Goal: Find specific fact: Find specific fact

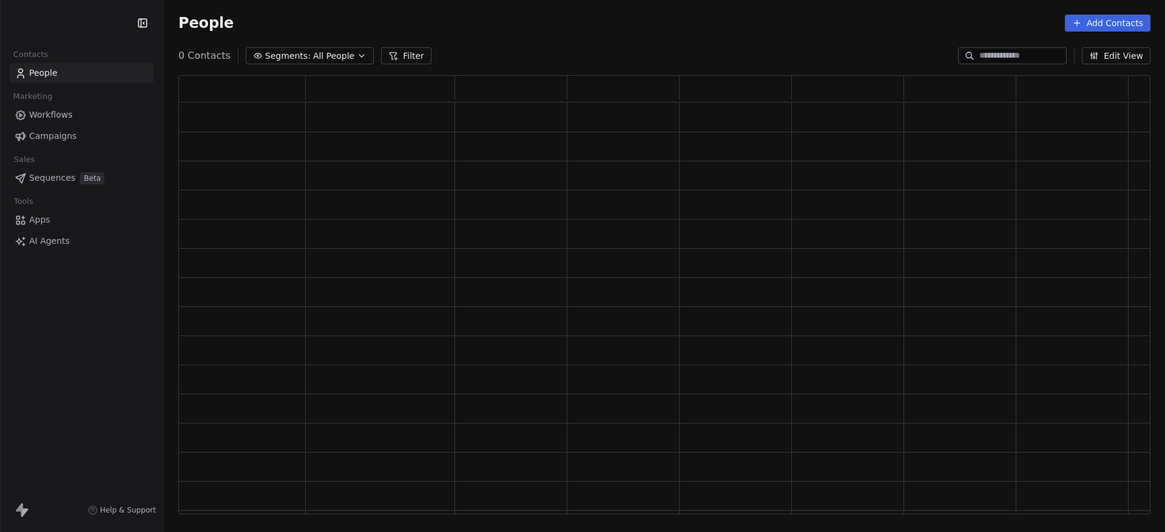
click at [66, 110] on span "Workflows" at bounding box center [51, 115] width 44 height 13
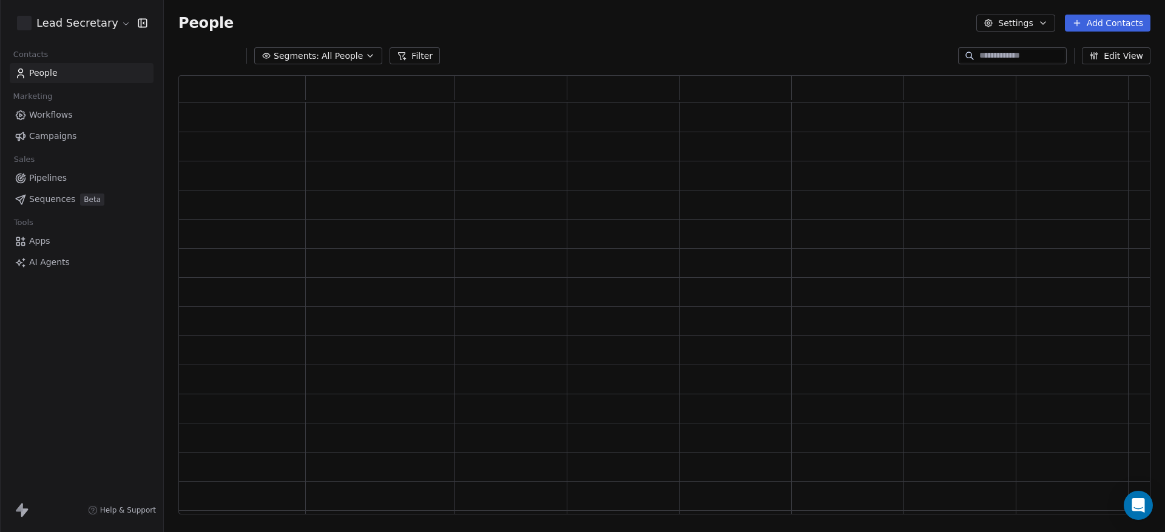
click at [67, 78] on link "People" at bounding box center [82, 73] width 144 height 20
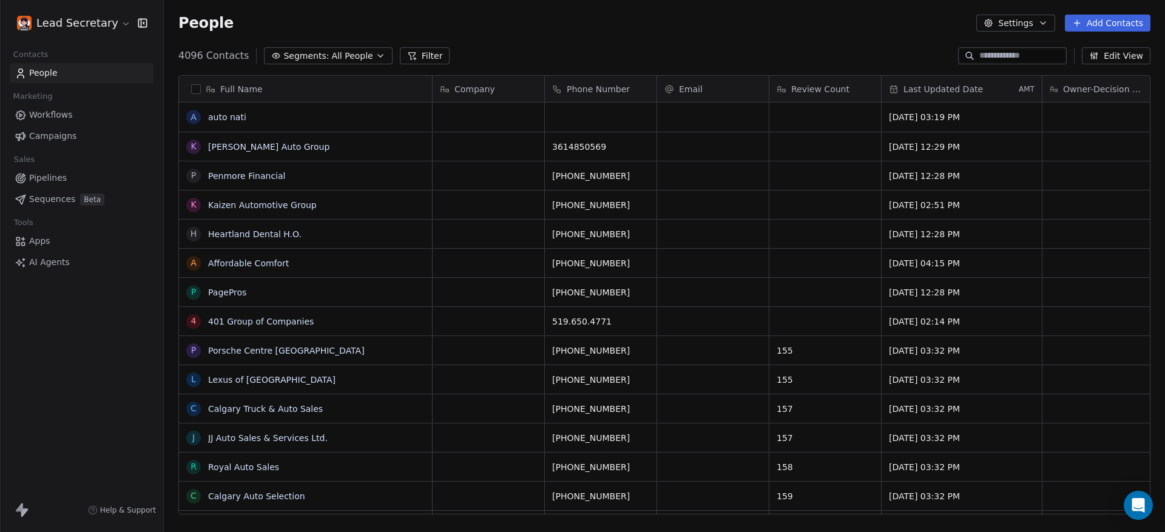
scroll to position [457, 990]
click at [990, 57] on input at bounding box center [1021, 56] width 85 height 12
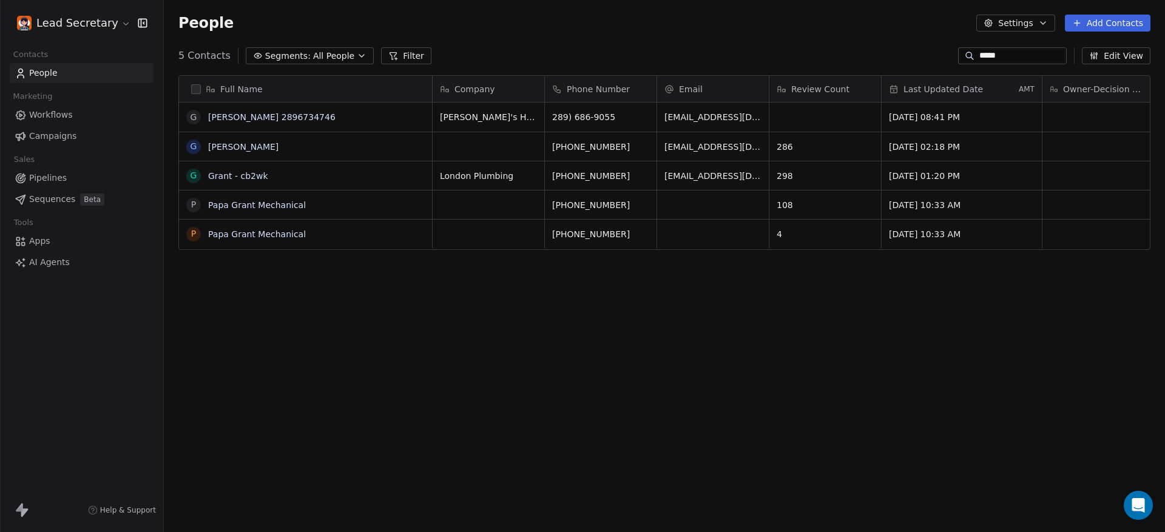
type input "*****"
drag, startPoint x: 323, startPoint y: 110, endPoint x: 266, endPoint y: 115, distance: 57.8
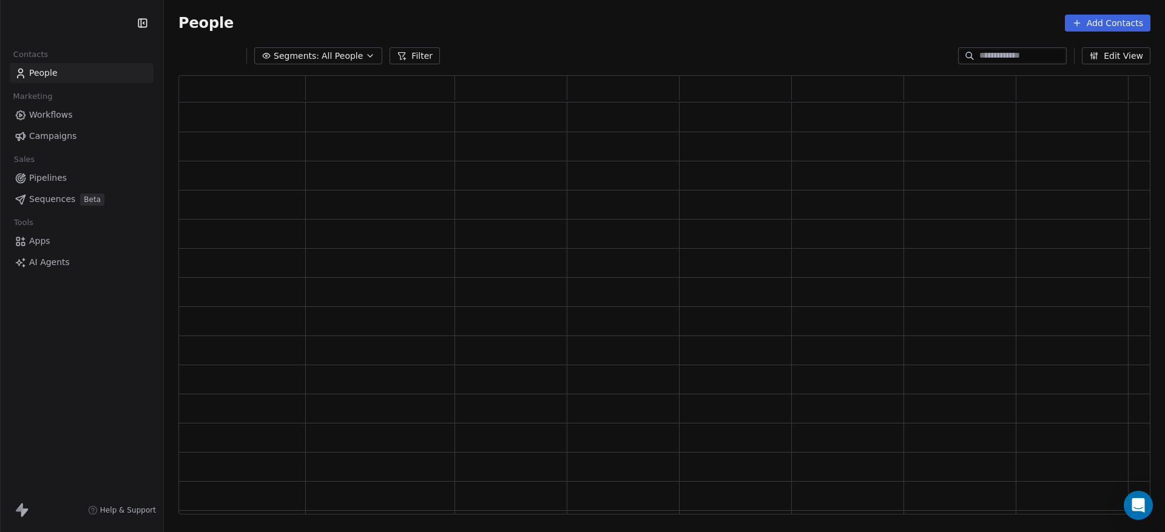
click at [986, 56] on input at bounding box center [1021, 56] width 85 height 12
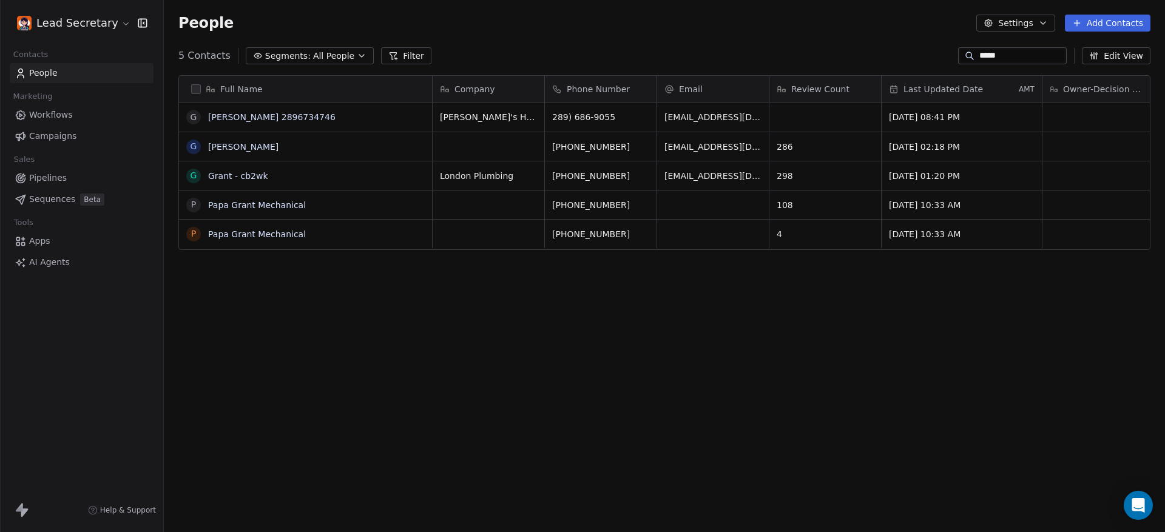
scroll to position [457, 990]
type input "*****"
click at [249, 120] on link "[PERSON_NAME] 2896734746" at bounding box center [271, 117] width 127 height 10
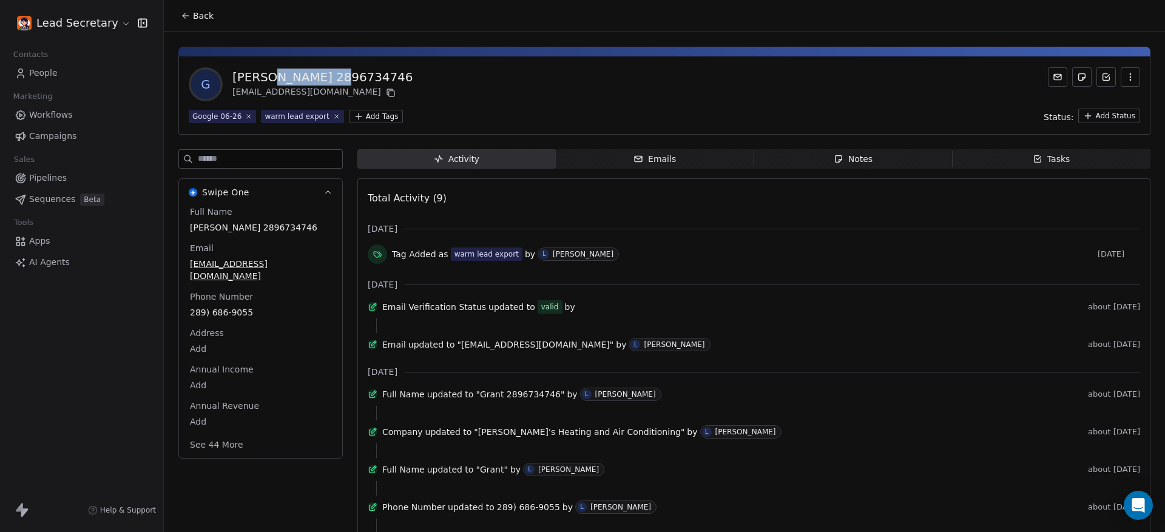
drag, startPoint x: 370, startPoint y: 74, endPoint x: 266, endPoint y: 76, distance: 104.4
click at [266, 76] on div "G Grant 2896734746 grant@martysheating.com" at bounding box center [664, 84] width 951 height 34
copy div "2896734746"
